Goal: Task Accomplishment & Management: Use online tool/utility

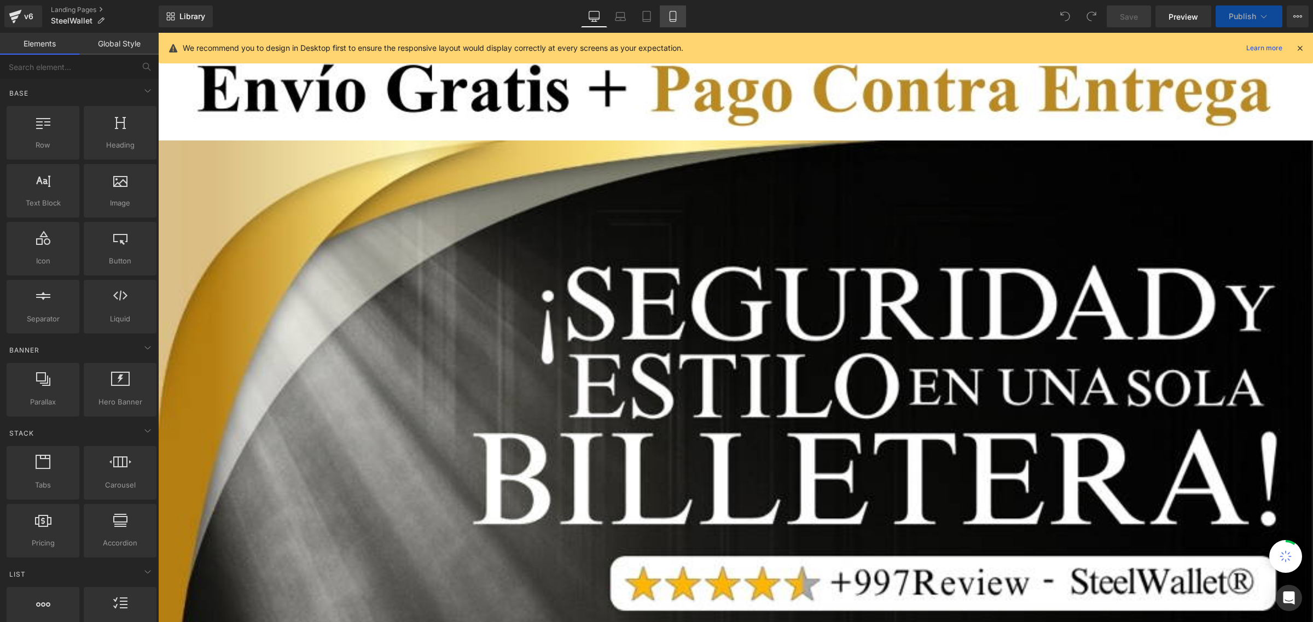
click at [671, 15] on icon at bounding box center [672, 16] width 11 height 11
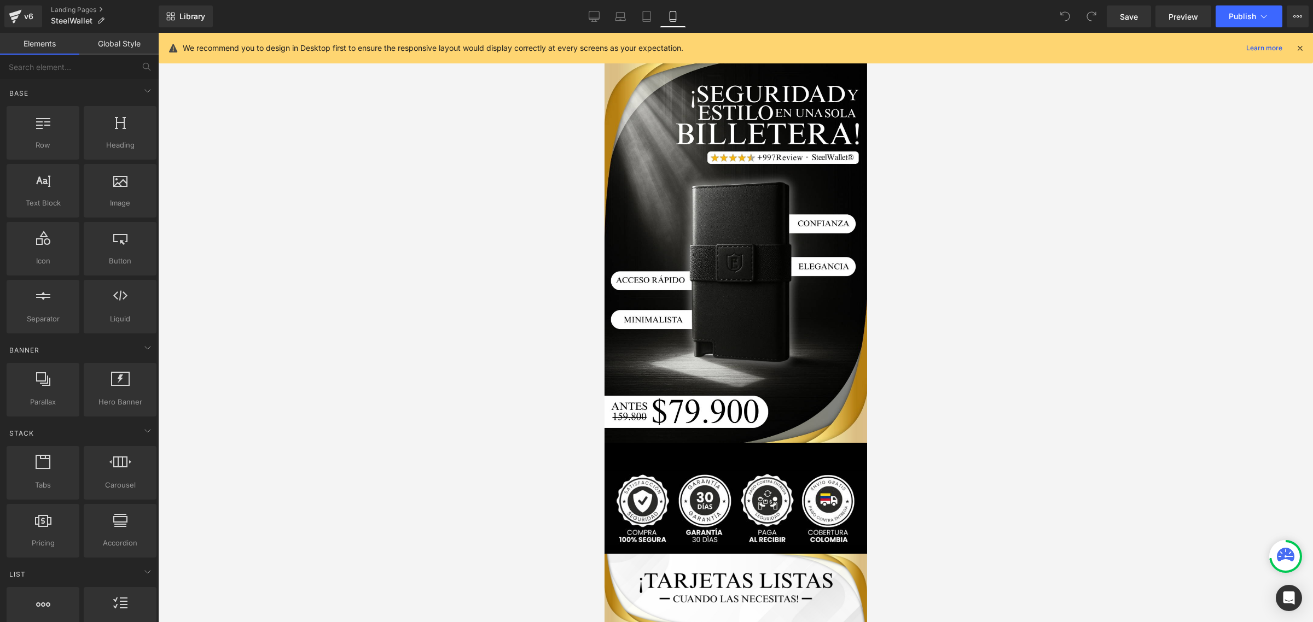
click at [1305, 39] on div "We recommend you to design in Desktop first to ensure the responsive layout wou…" at bounding box center [736, 48] width 1154 height 31
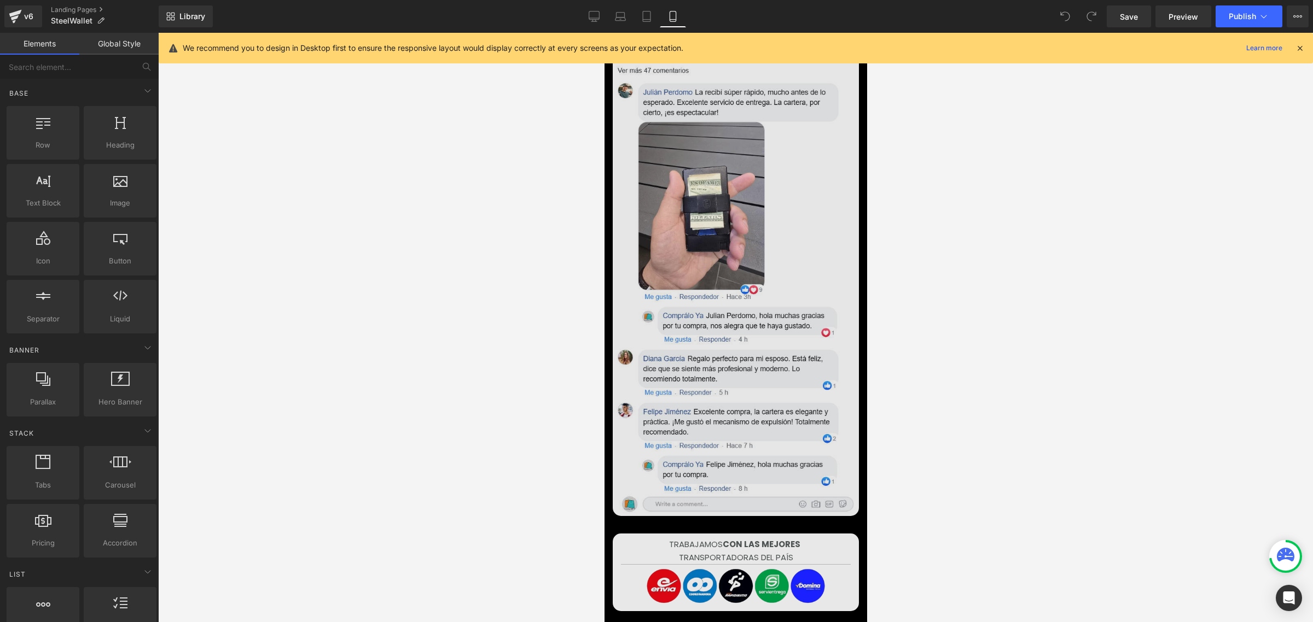
scroll to position [3992, 0]
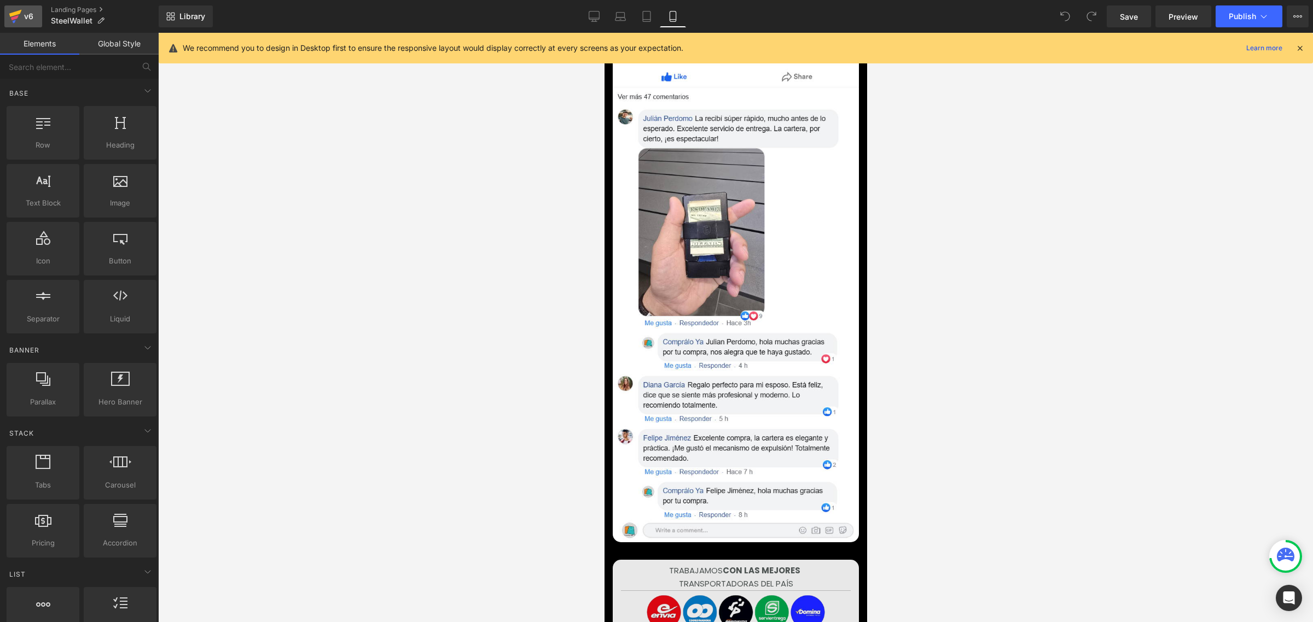
click at [25, 11] on div "v6" at bounding box center [29, 16] width 14 height 14
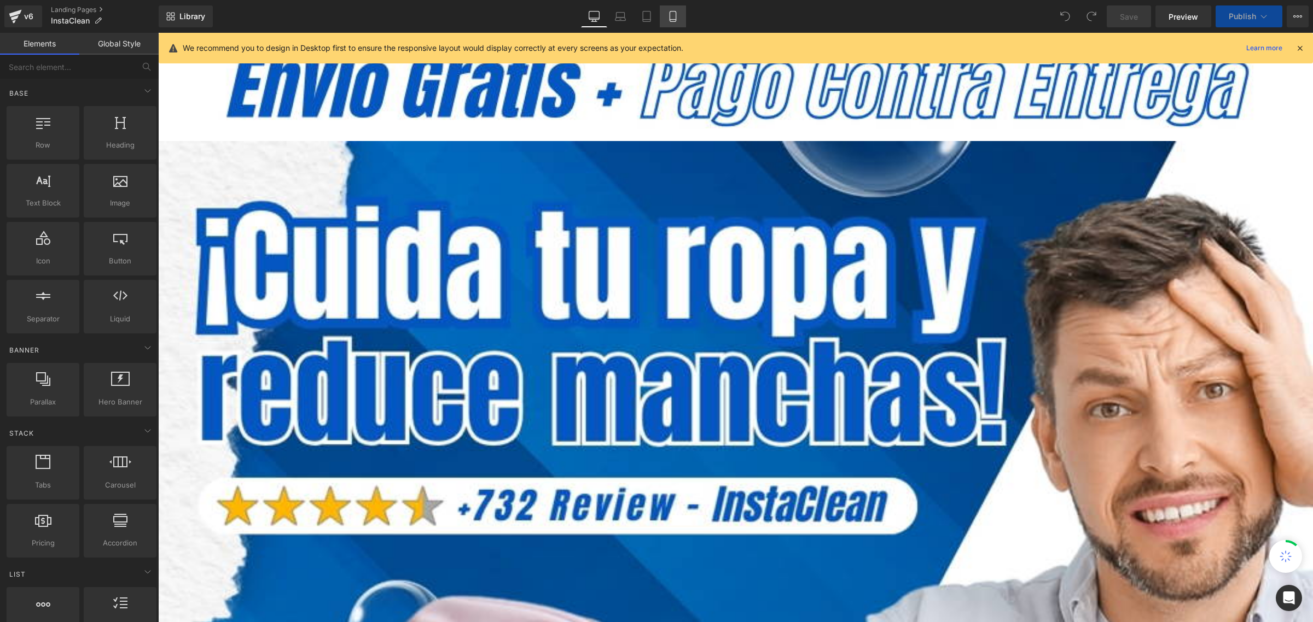
click at [671, 18] on icon at bounding box center [672, 16] width 11 height 11
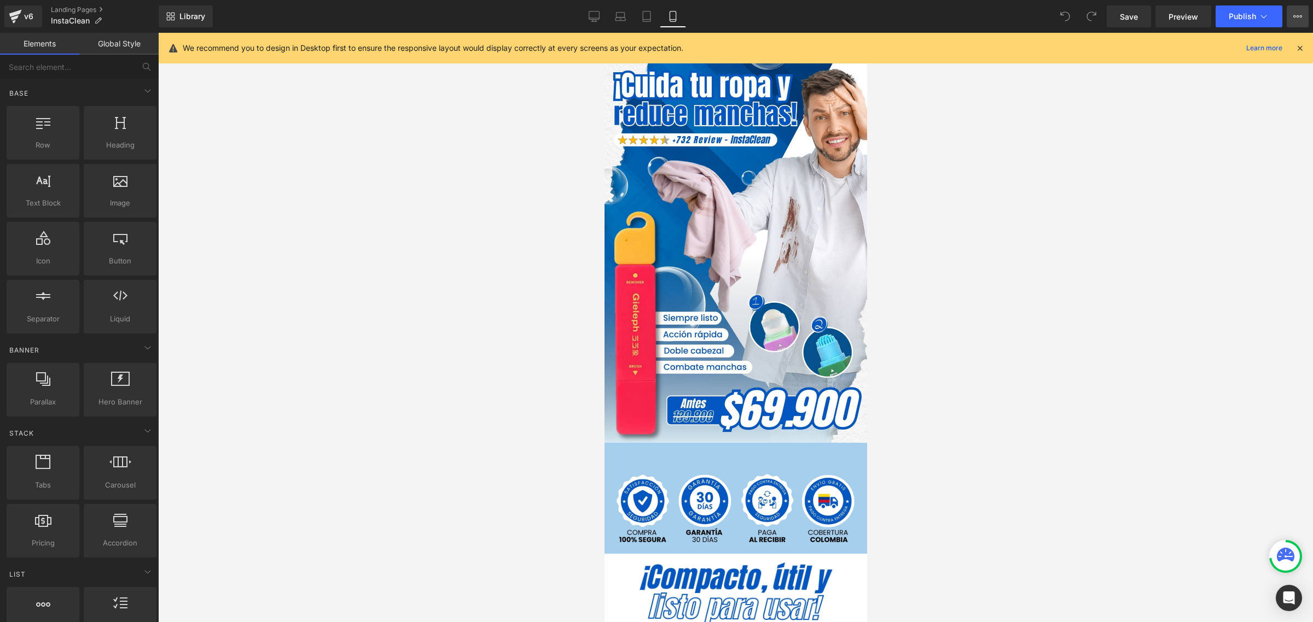
click at [1299, 22] on button "View Live Page View with current Template Save Template to Library Schedule Pub…" at bounding box center [1297, 16] width 22 height 22
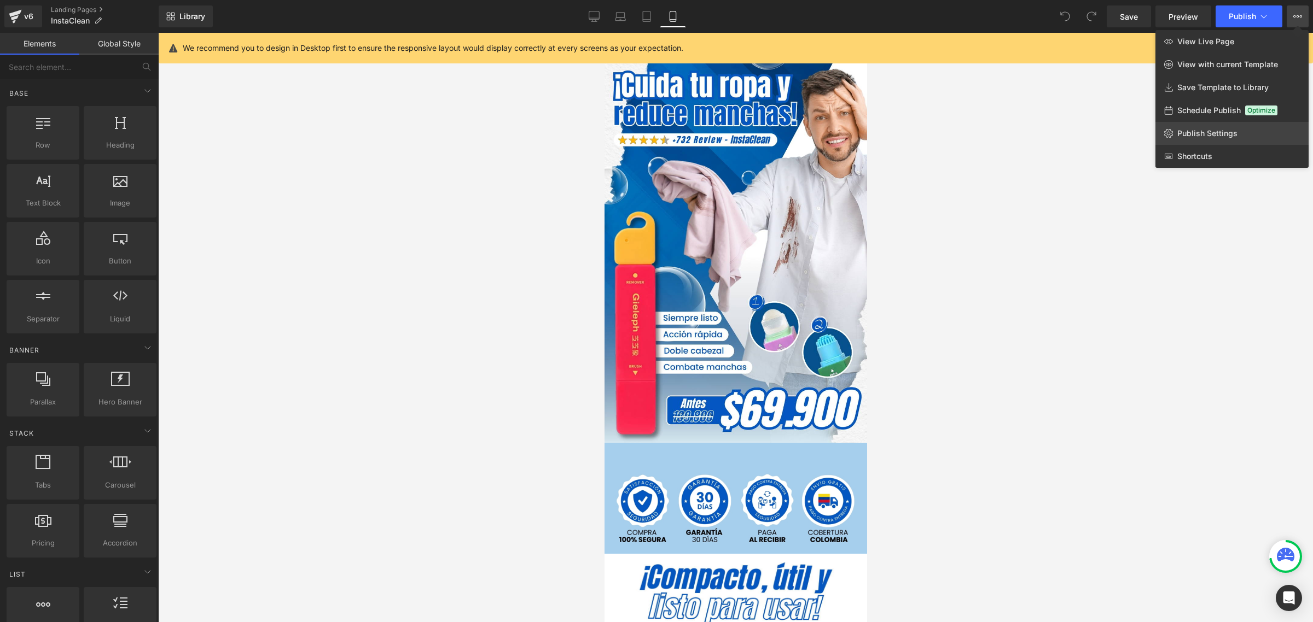
click at [1218, 131] on span "Publish Settings" at bounding box center [1207, 134] width 60 height 10
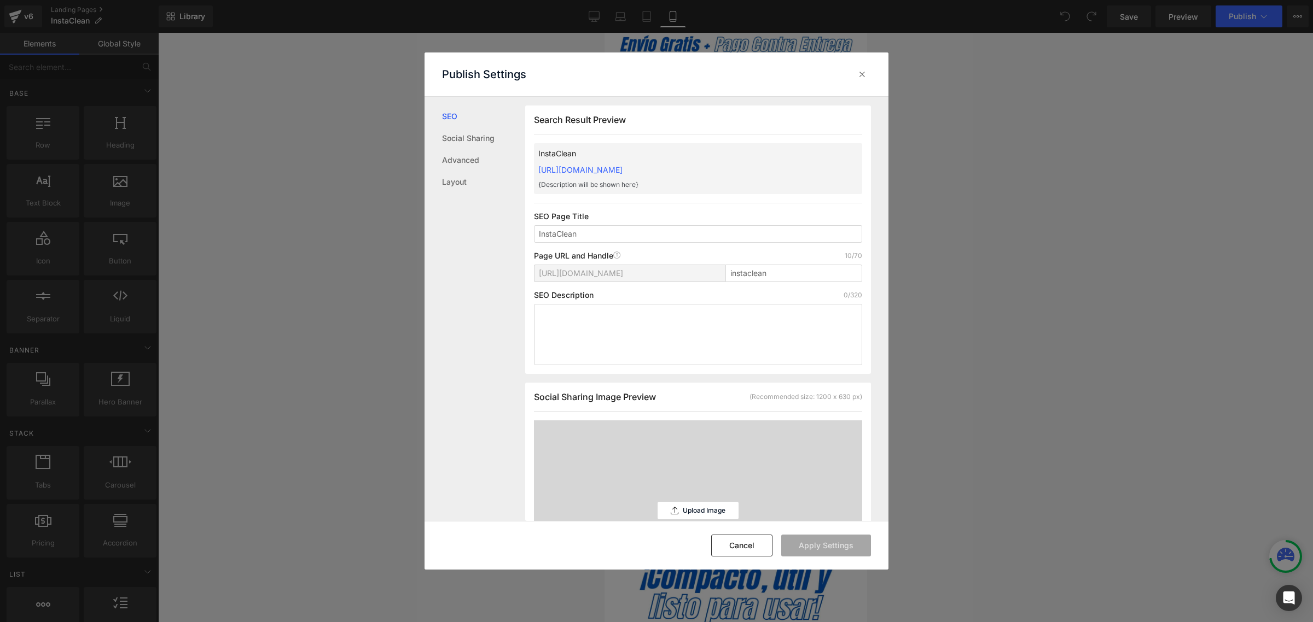
scroll to position [1, 0]
click at [622, 167] on link "https://commpralo-ya.myshopify.com/pages/instaclean" at bounding box center [580, 169] width 84 height 9
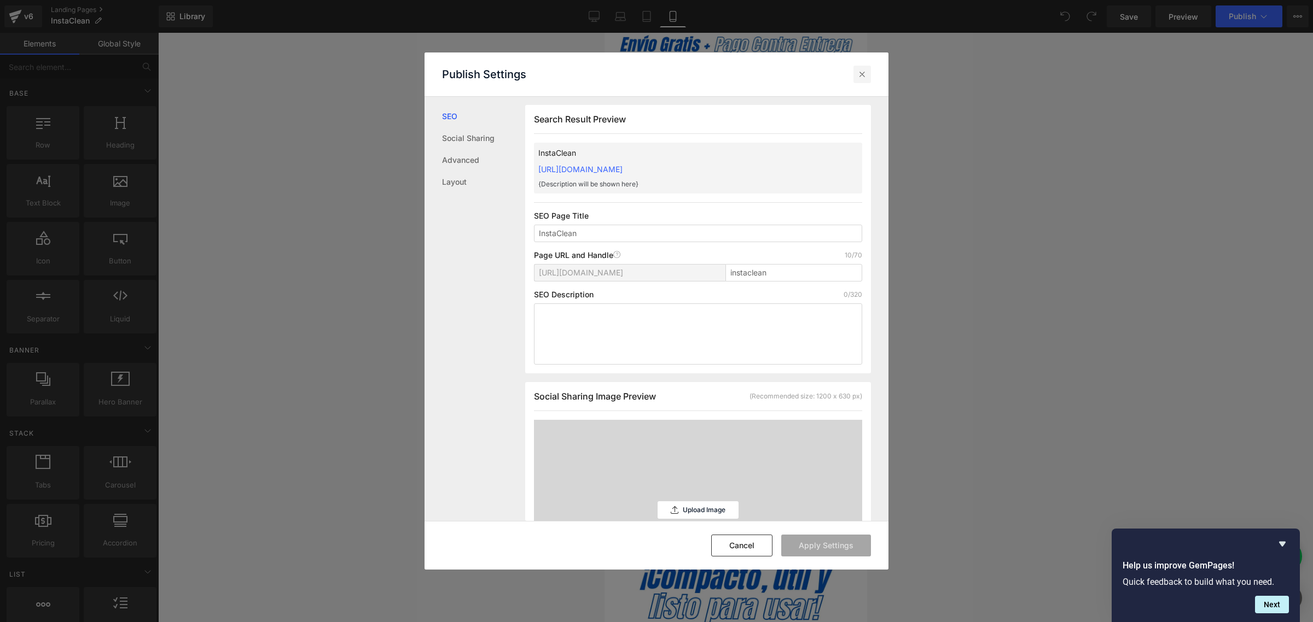
click at [863, 72] on icon at bounding box center [862, 74] width 11 height 11
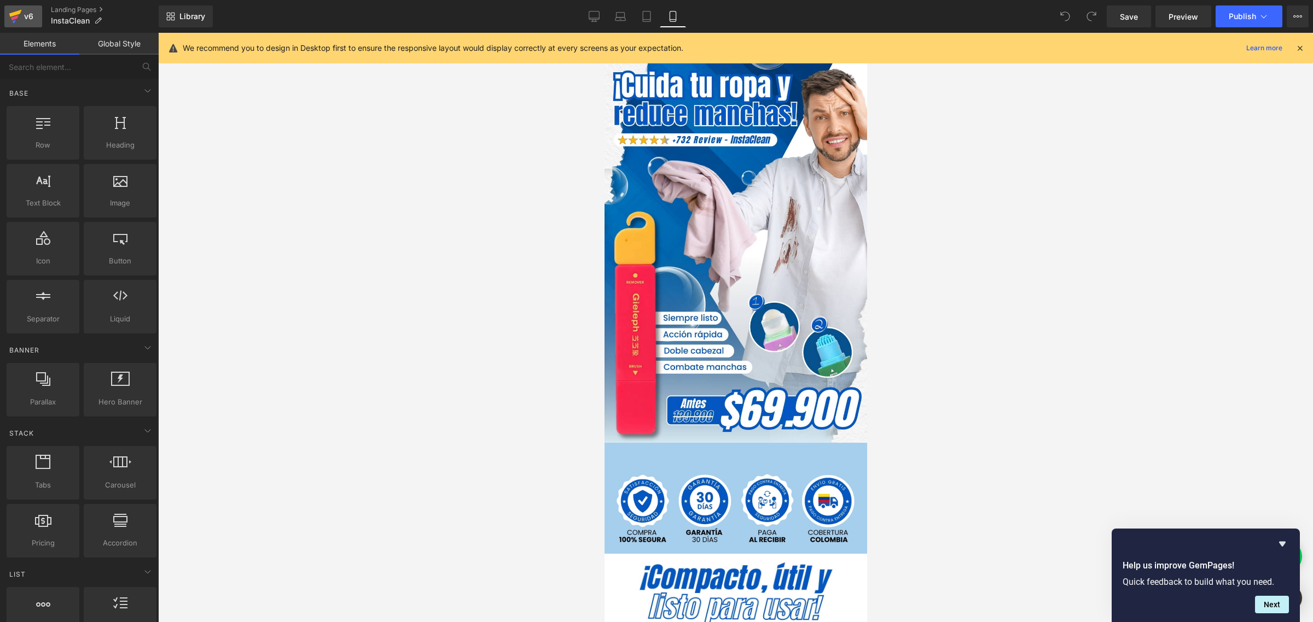
click at [15, 19] on icon at bounding box center [15, 16] width 13 height 27
